Goal: Communication & Community: Answer question/provide support

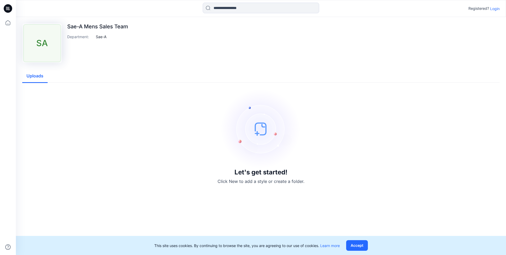
click at [494, 11] on p "Login" at bounding box center [495, 9] width 10 height 6
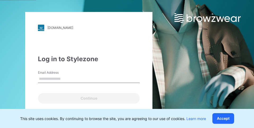
click at [72, 77] on input "Email Address" at bounding box center [89, 79] width 102 height 8
type input "**********"
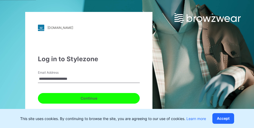
click at [91, 98] on button "Continue" at bounding box center [89, 98] width 102 height 11
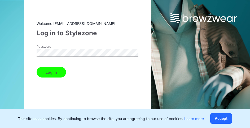
click at [64, 73] on button "Log in" at bounding box center [51, 72] width 29 height 11
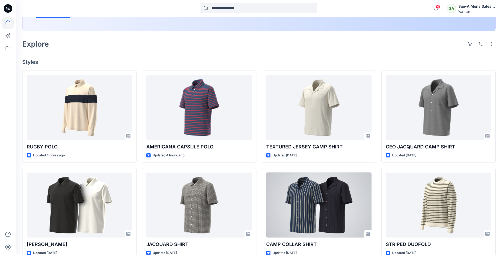
scroll to position [132, 0]
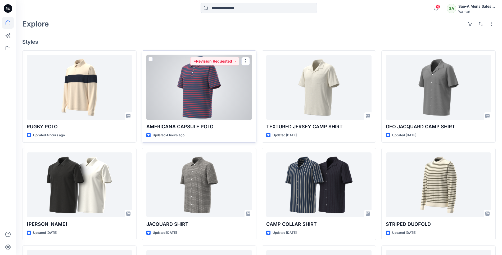
click at [196, 96] on div at bounding box center [198, 87] width 105 height 65
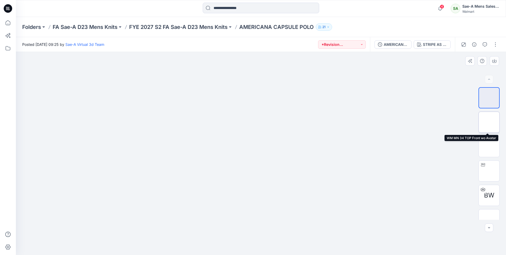
click at [489, 122] on img at bounding box center [489, 122] width 0 height 0
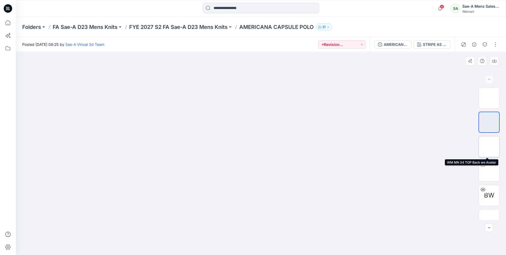
click at [489, 146] on img at bounding box center [489, 146] width 0 height 0
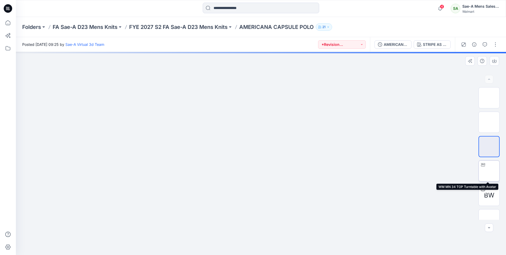
click at [489, 171] on img at bounding box center [489, 171] width 0 height 0
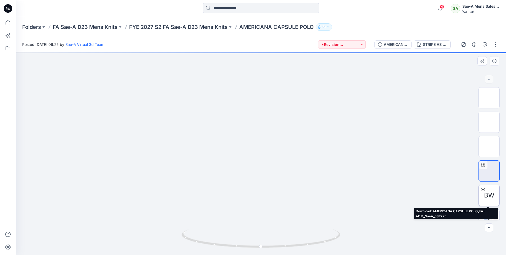
click at [491, 194] on span "BW" at bounding box center [489, 195] width 10 height 10
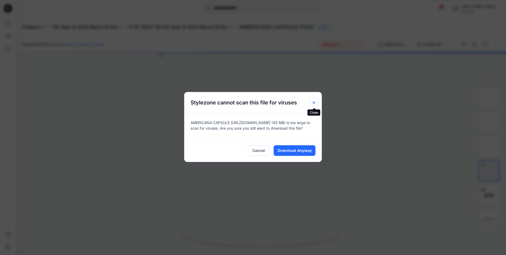
click at [314, 102] on icon "Close" at bounding box center [314, 102] width 2 height 2
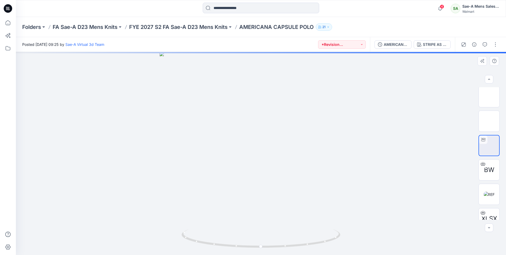
scroll to position [35, 0]
click at [493, 187] on img at bounding box center [489, 185] width 11 height 6
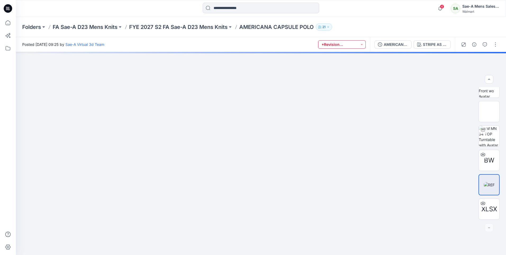
click at [362, 45] on button "*Revision Requested" at bounding box center [342, 44] width 48 height 8
click at [344, 70] on p "*Revision Requested" at bounding box center [344, 69] width 30 height 7
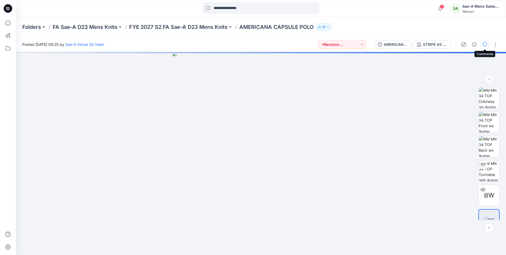
click at [485, 44] on icon "button" at bounding box center [485, 44] width 4 height 4
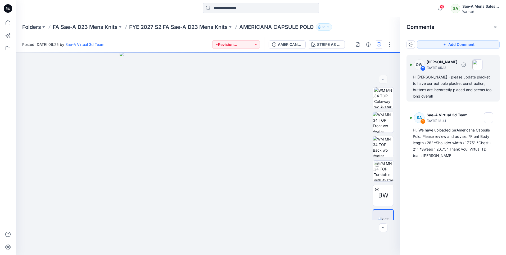
click at [460, 86] on div "Hi [PERSON_NAME] - please update placket to have correct polo placket construct…" at bounding box center [453, 86] width 80 height 25
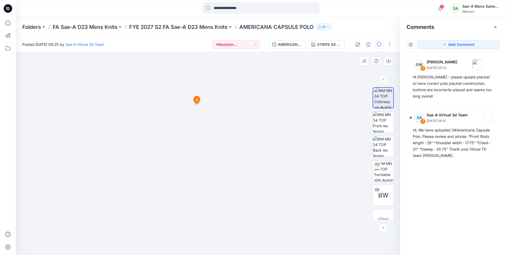
click at [199, 52] on img at bounding box center [208, 52] width 203 height 0
